Goal: Find specific page/section: Find specific page/section

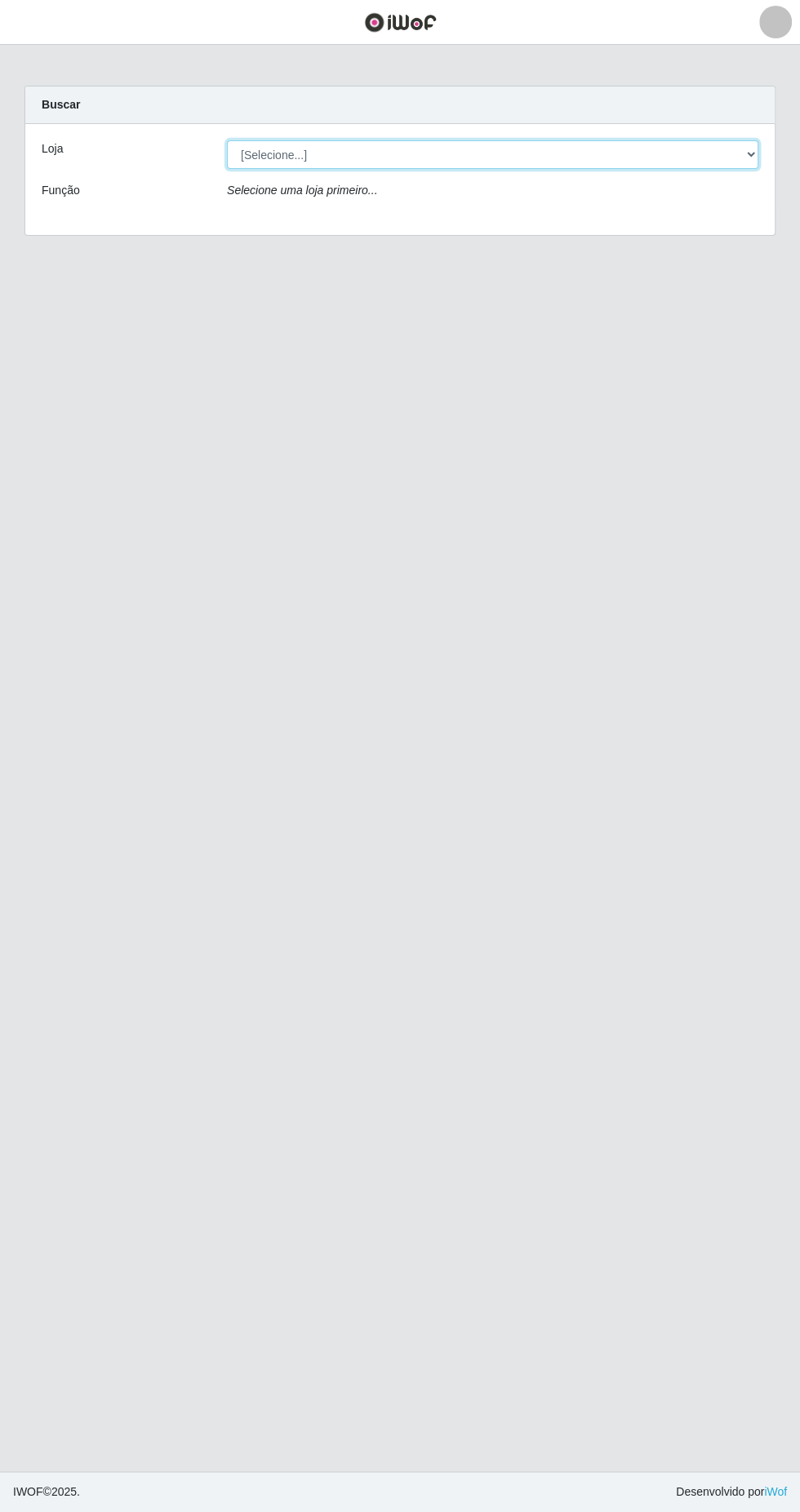
click at [337, 158] on select "[Selecione...] Extrabom - Loja 13 [GEOGRAPHIC_DATA]" at bounding box center [492, 154] width 531 height 28
select select "436"
click at [227, 141] on select "[Selecione...] Extrabom - Loja 13 [GEOGRAPHIC_DATA]" at bounding box center [492, 154] width 531 height 28
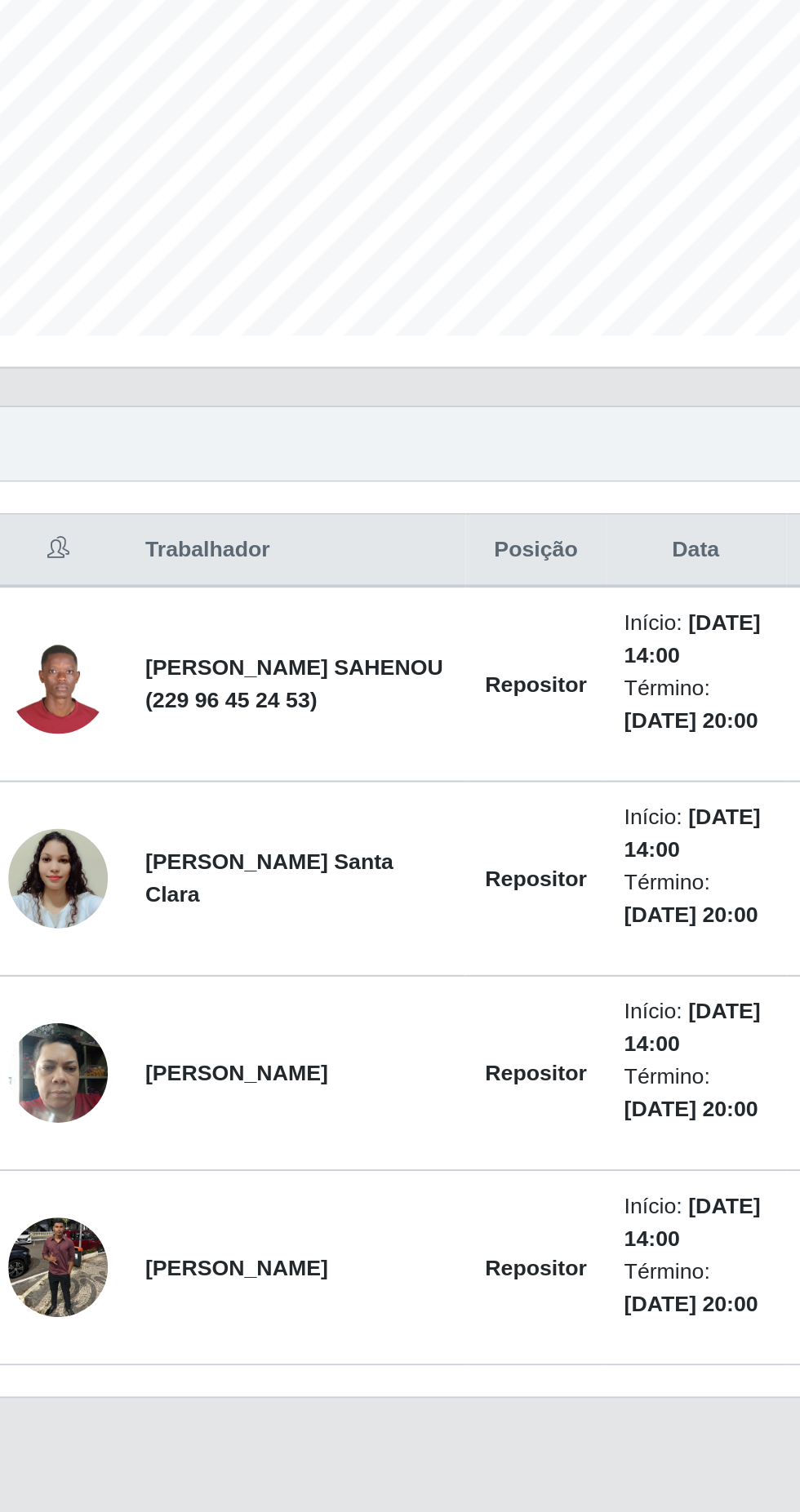
scroll to position [1, 0]
